Goal: Task Accomplishment & Management: Manage account settings

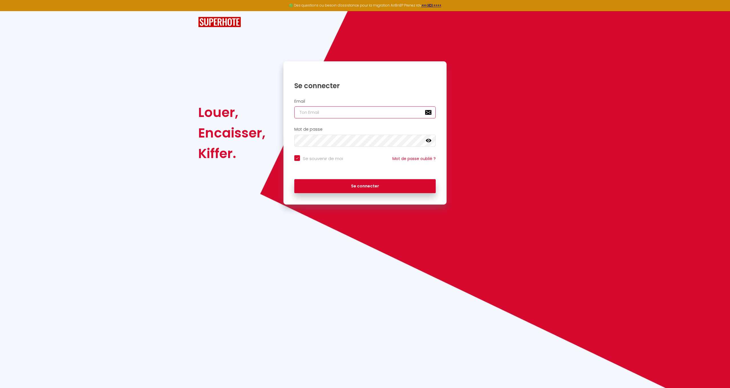
type input "[EMAIL_ADDRESS][DOMAIN_NAME]"
click at [369, 182] on button "Se connecter" at bounding box center [364, 186] width 141 height 14
checkbox input "true"
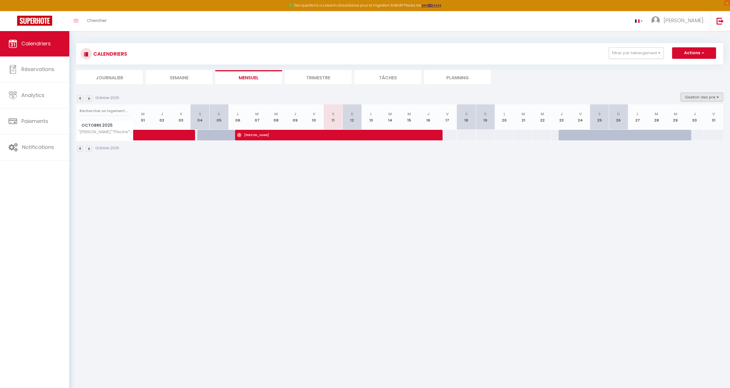
click at [715, 94] on button "Gestion des prix" at bounding box center [701, 97] width 42 height 9
click at [695, 116] on input "Nb Nuits minimum" at bounding box center [696, 115] width 51 height 6
checkbox input "true"
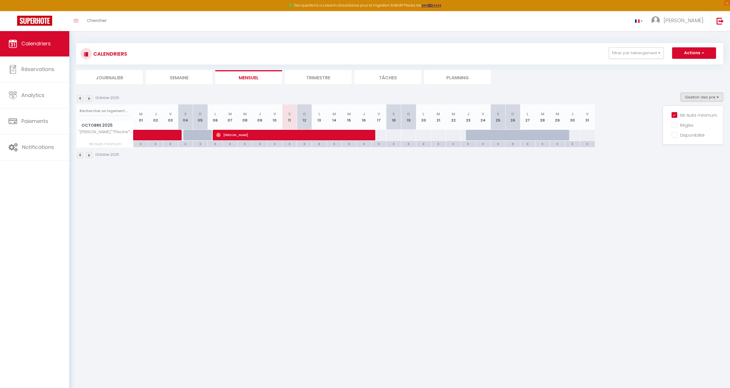
click at [91, 99] on img at bounding box center [89, 98] width 6 height 6
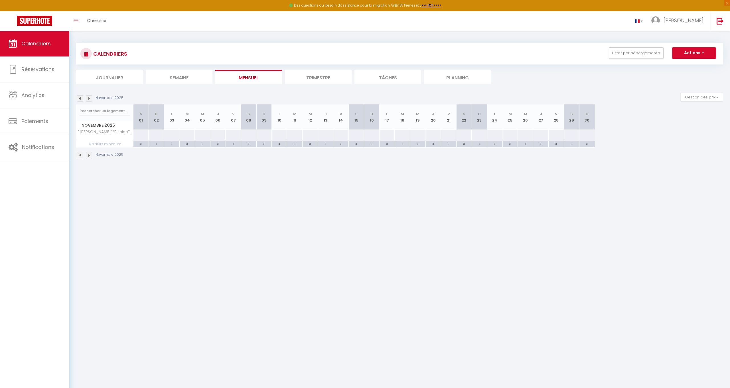
click at [91, 99] on img at bounding box center [89, 98] width 6 height 6
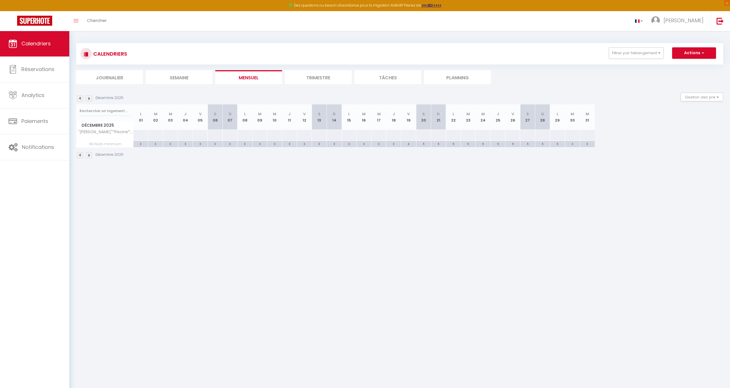
click at [91, 99] on img at bounding box center [89, 98] width 6 height 6
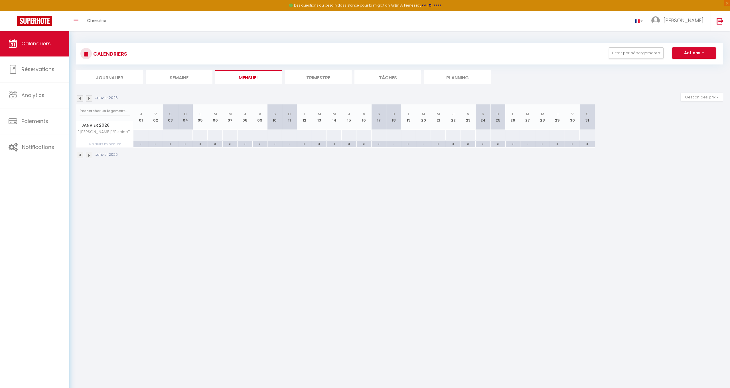
click at [92, 99] on img at bounding box center [89, 98] width 6 height 6
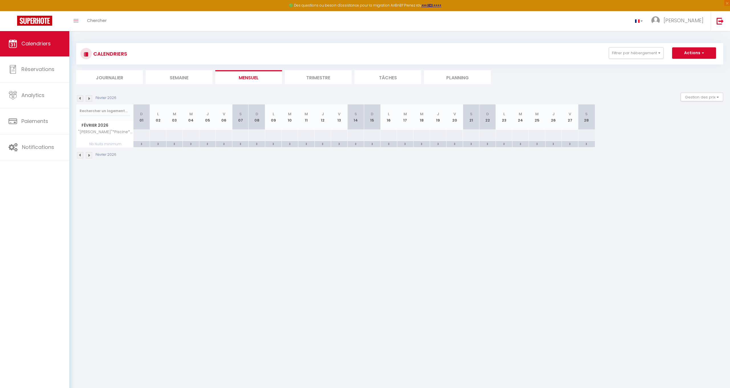
click at [91, 98] on img at bounding box center [89, 98] width 6 height 6
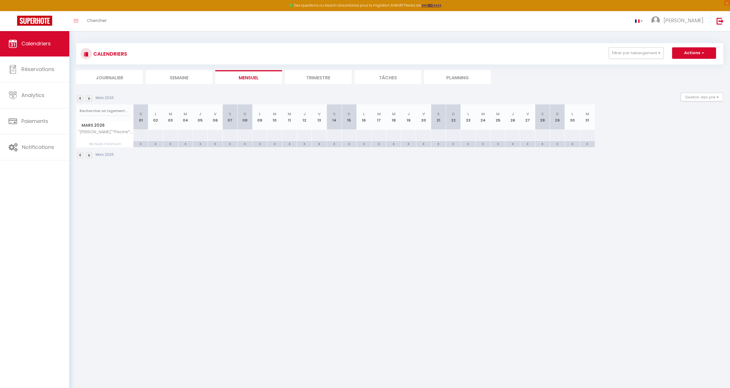
click at [91, 98] on img at bounding box center [89, 98] width 6 height 6
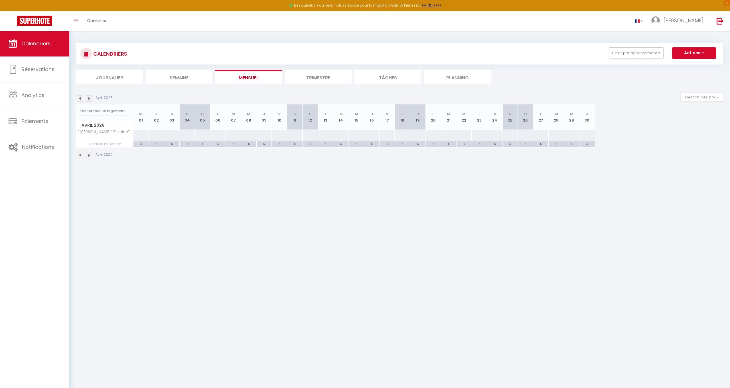
click at [91, 98] on img at bounding box center [89, 98] width 6 height 6
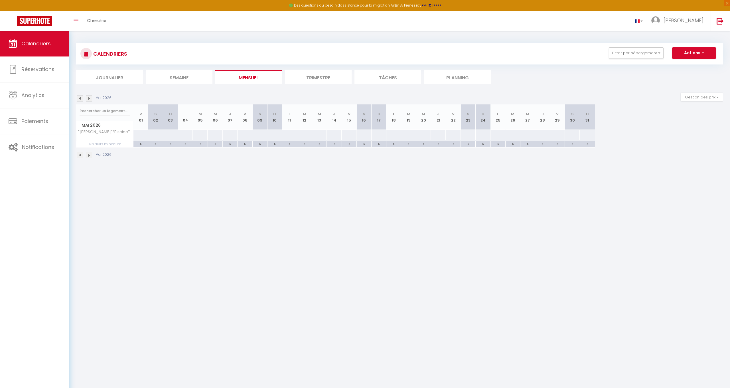
click at [91, 98] on img at bounding box center [89, 98] width 6 height 6
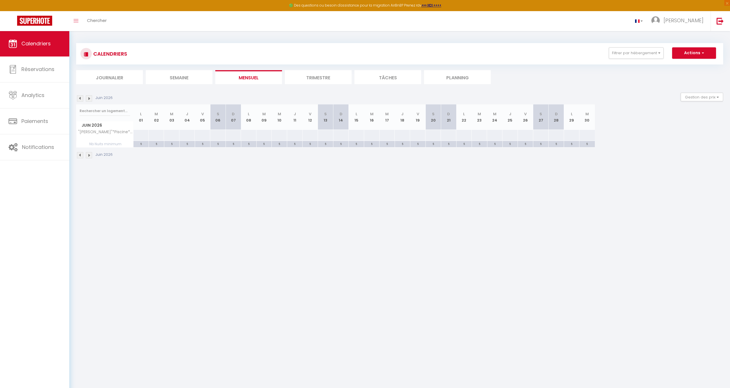
click at [91, 98] on img at bounding box center [89, 98] width 6 height 6
